Goal: Submit feedback/report problem

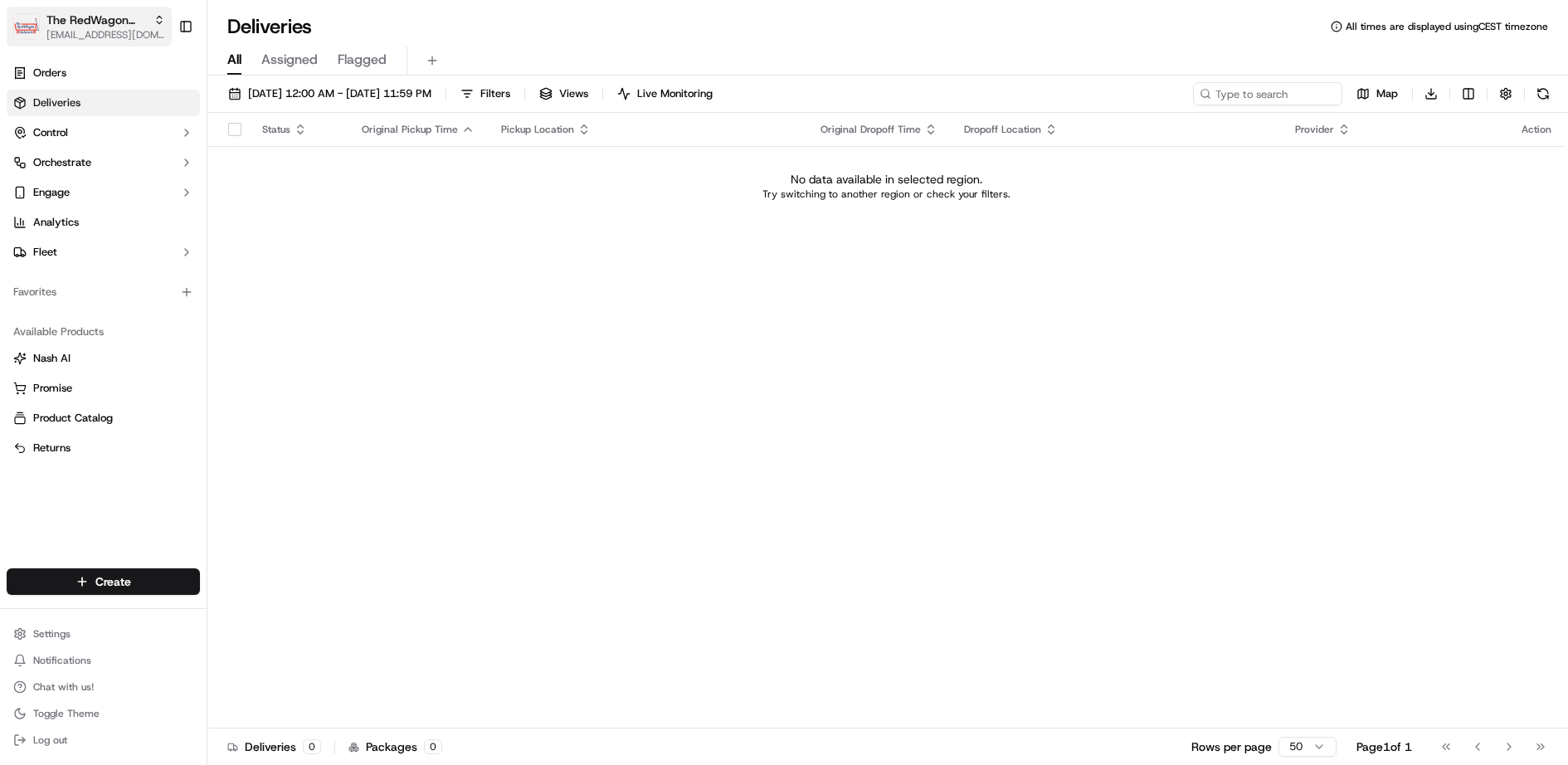
click at [103, 19] on span "The RedWagon Delivers" at bounding box center [97, 20] width 100 height 16
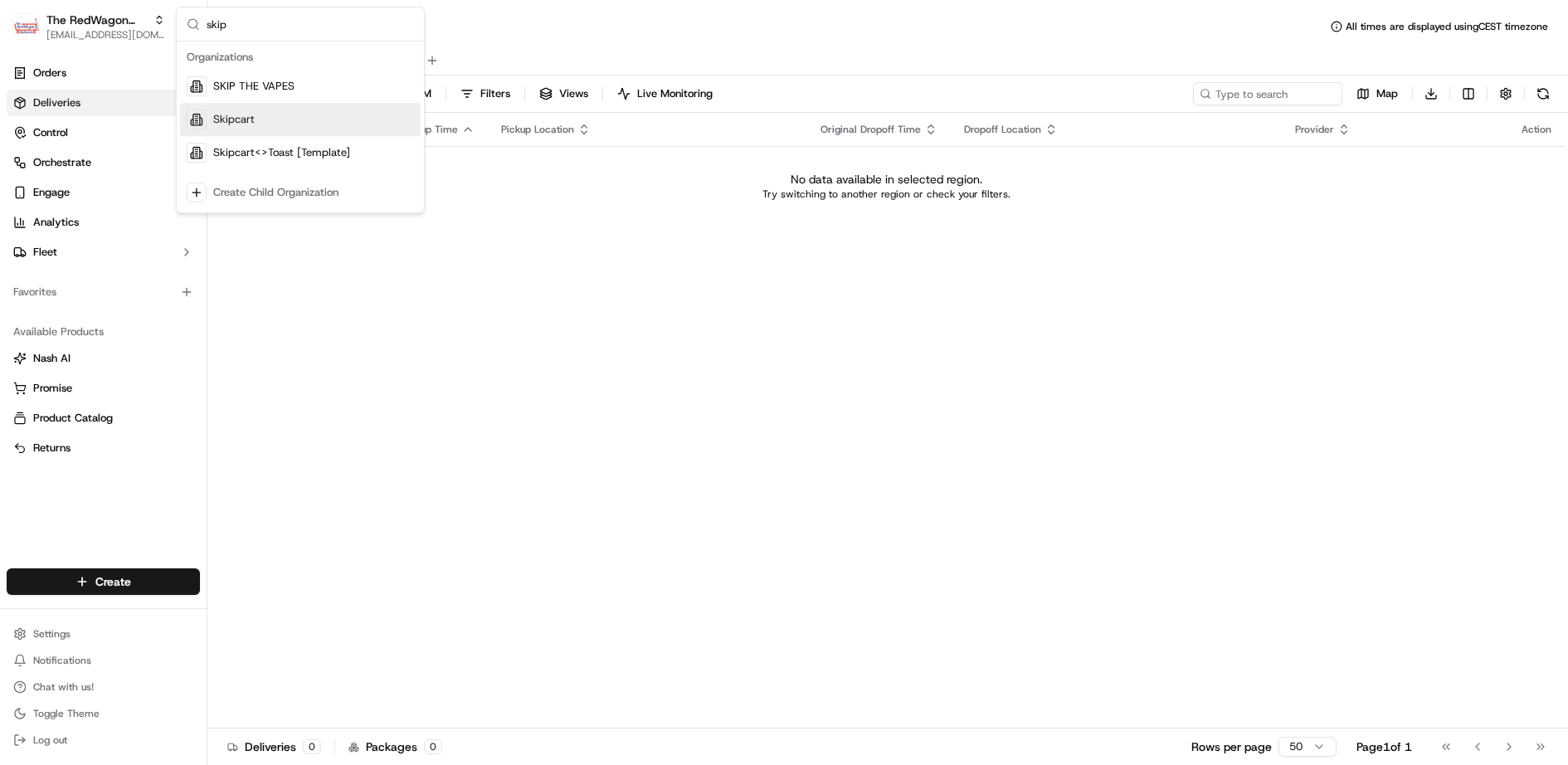
type input "skip"
click at [280, 118] on div "Skipcart" at bounding box center [301, 119] width 241 height 33
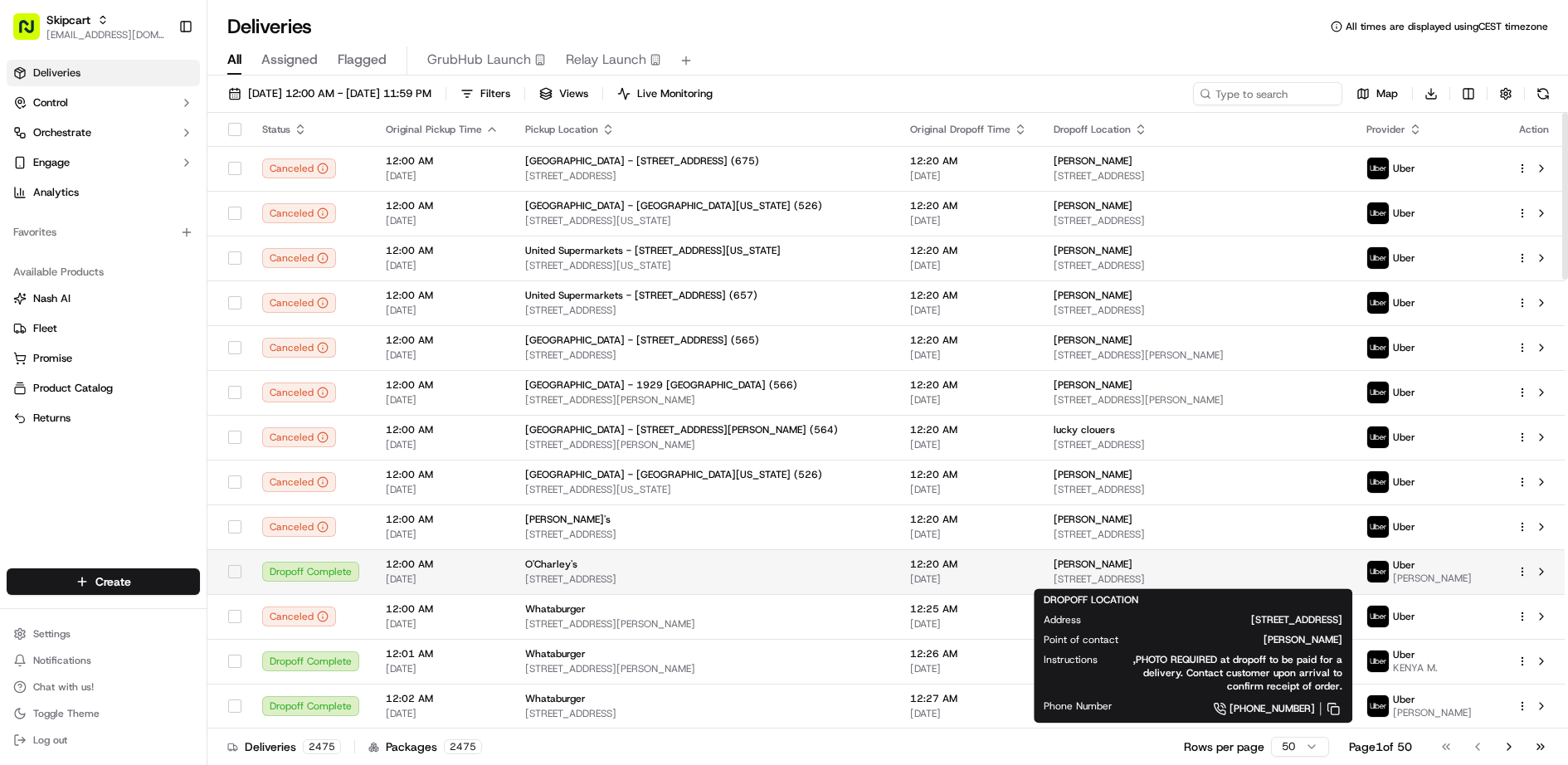
click at [1279, 572] on span "[STREET_ADDRESS]" at bounding box center [1196, 578] width 286 height 14
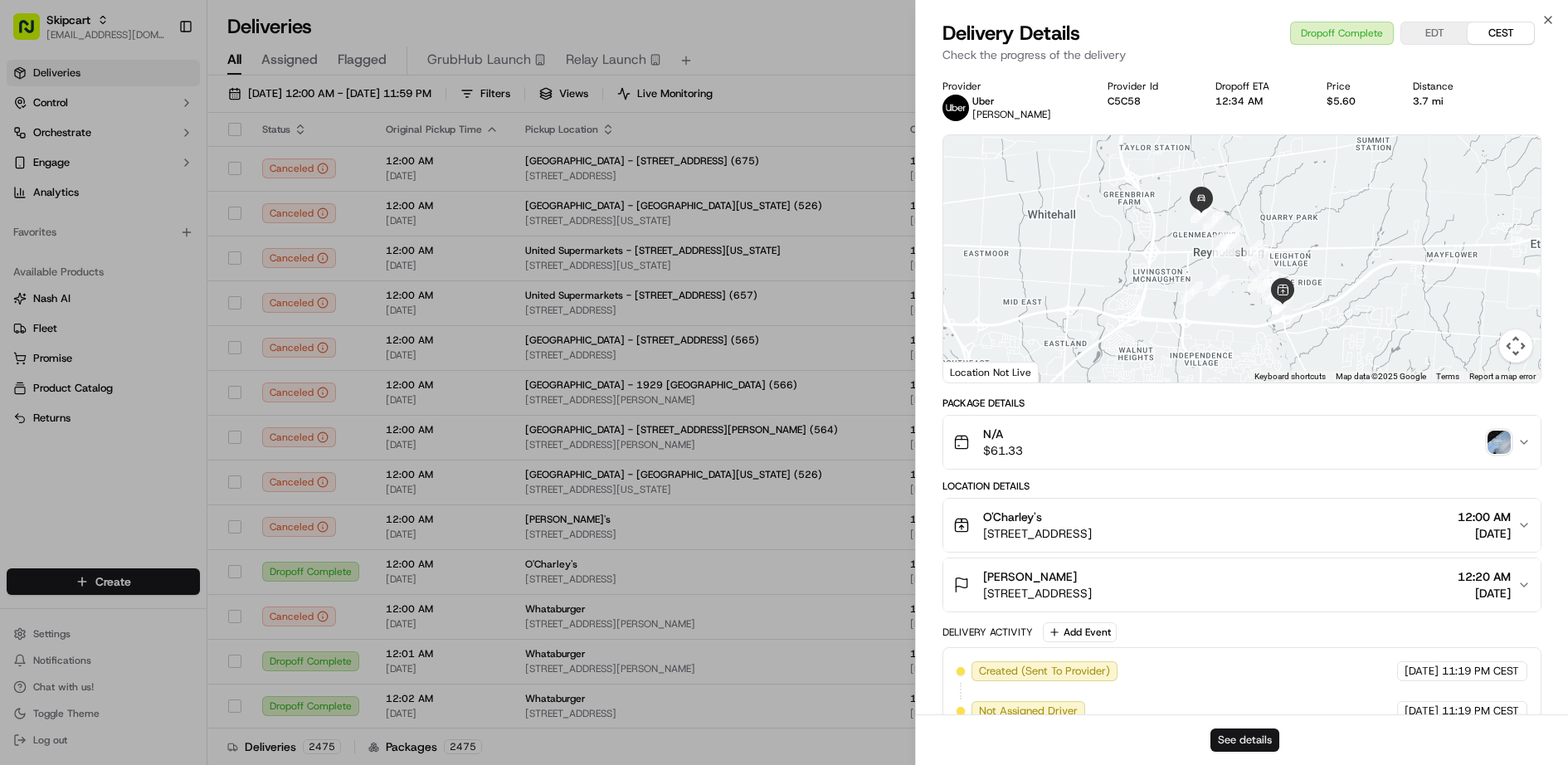
click at [1255, 736] on button "See details" at bounding box center [1245, 739] width 69 height 23
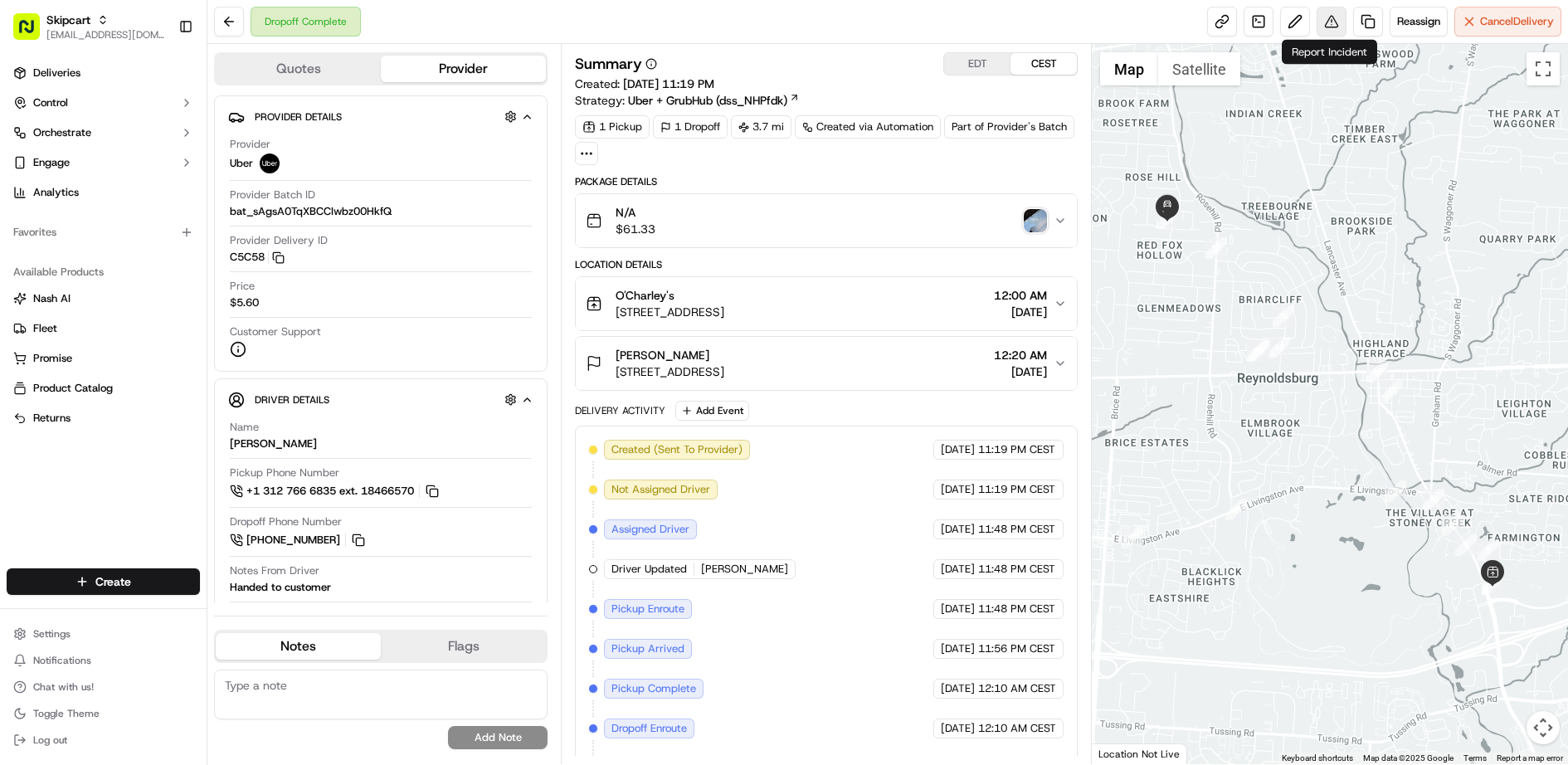
click at [1330, 19] on button at bounding box center [1331, 21] width 30 height 30
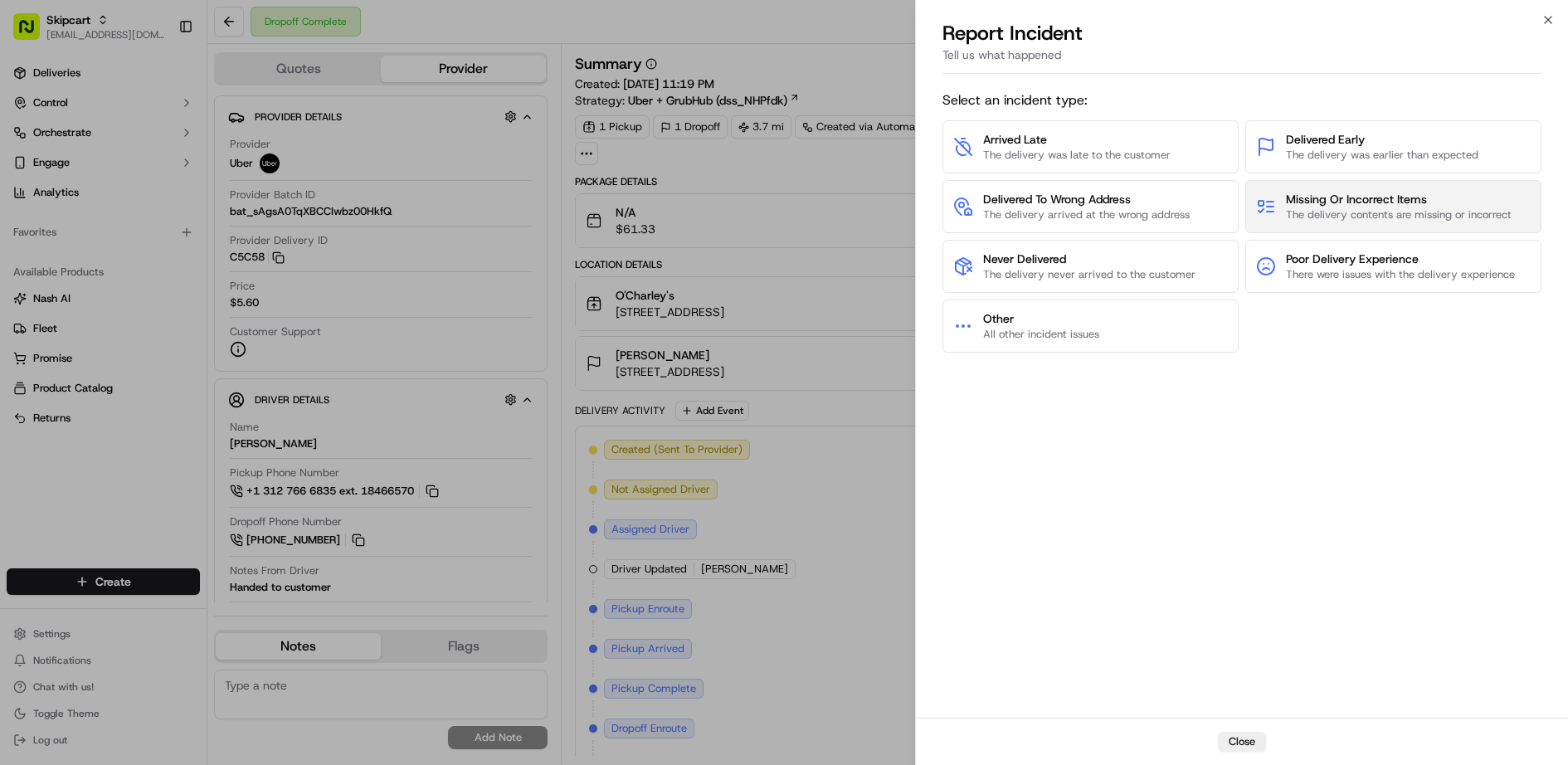
click at [1351, 208] on span "The delivery contents are missing or incorrect" at bounding box center [1399, 215] width 226 height 15
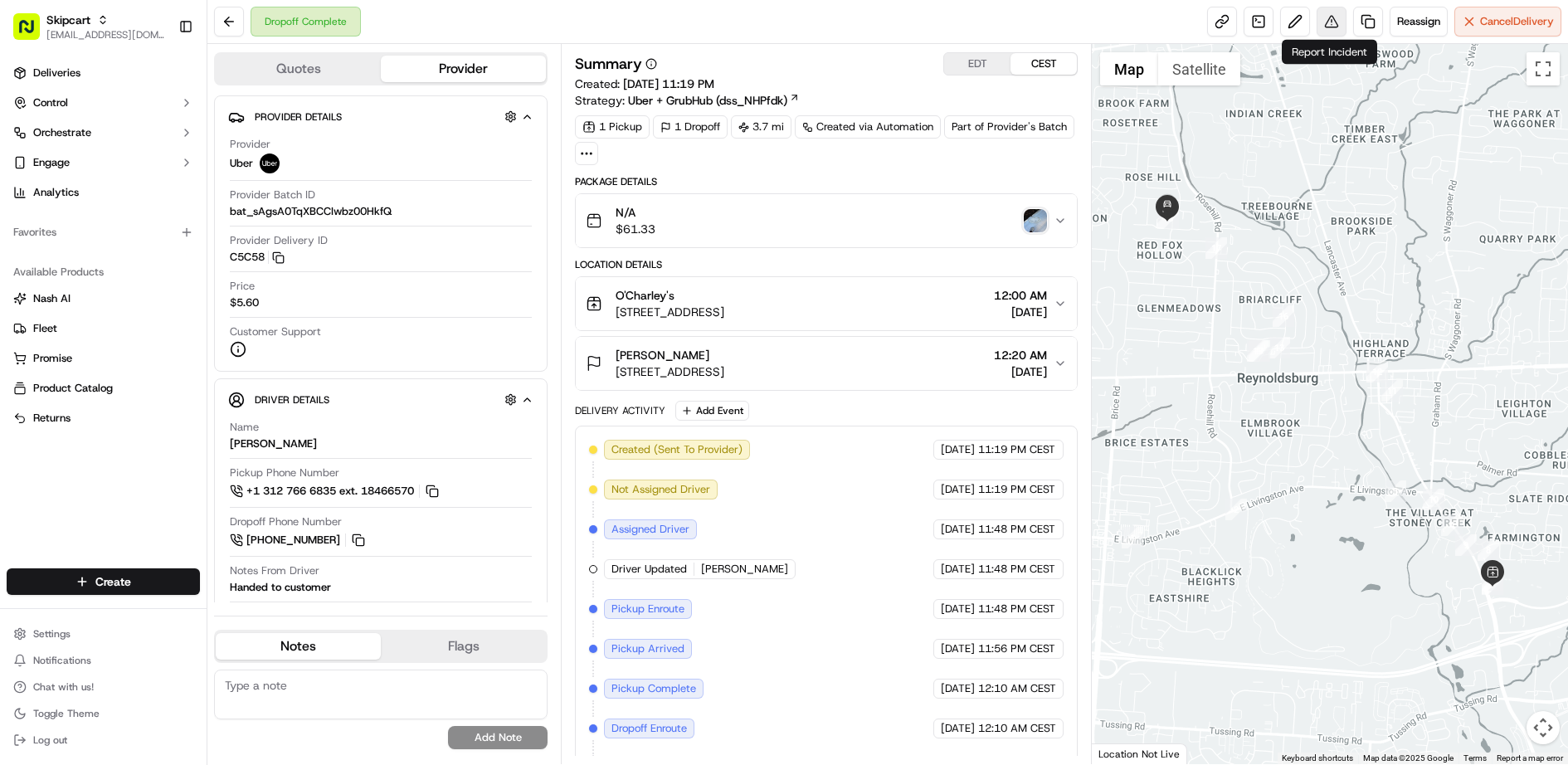
click at [1335, 21] on button at bounding box center [1331, 21] width 30 height 30
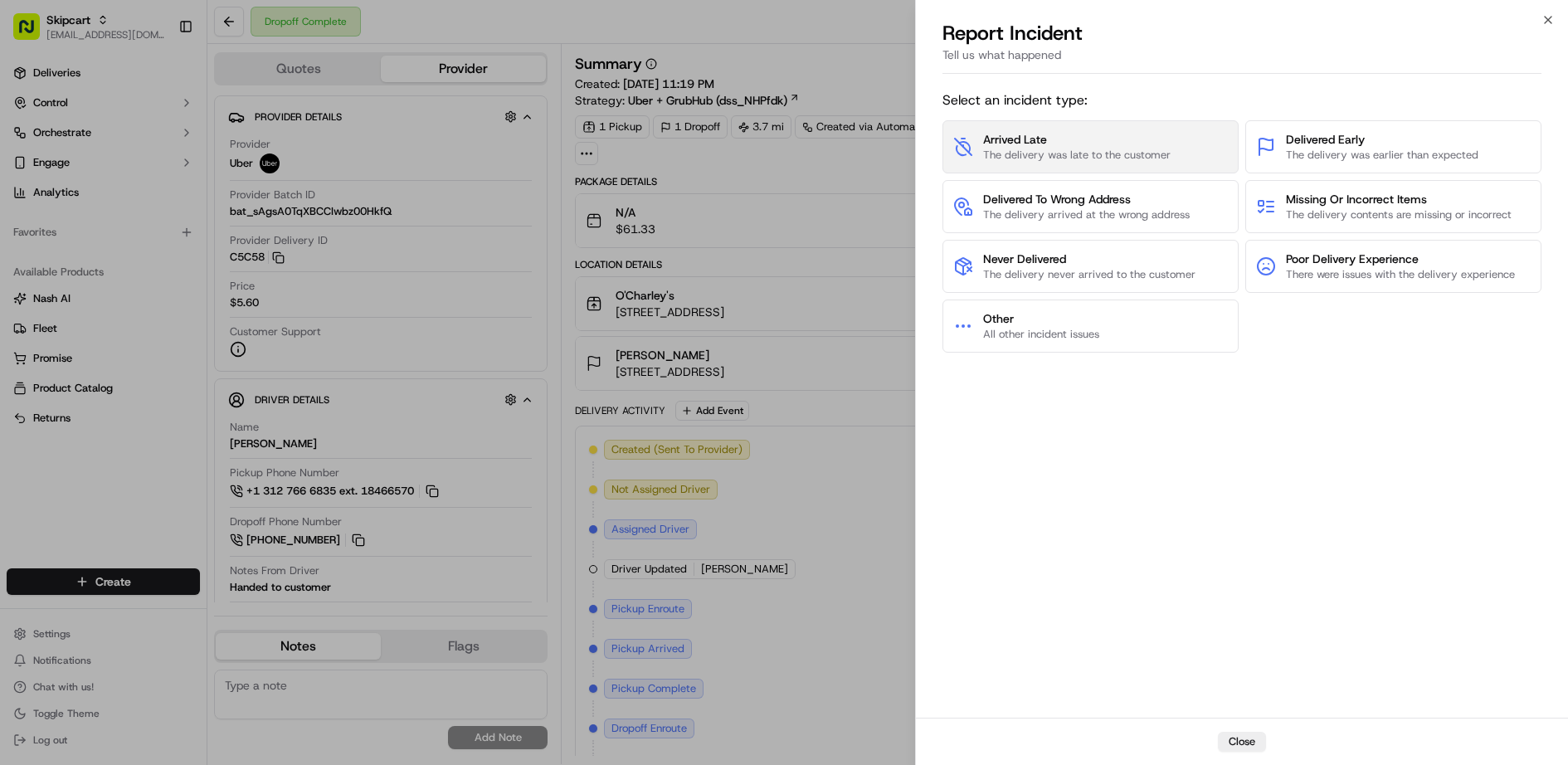
click at [1120, 168] on button "Arrived Late The delivery was late to the customer" at bounding box center [1090, 147] width 296 height 53
